Goal: Navigation & Orientation: Find specific page/section

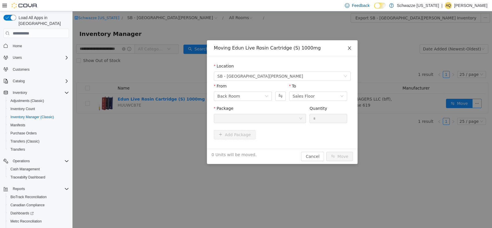
click at [350, 48] on icon "icon: close" at bounding box center [349, 47] width 3 height 3
